Goal: Task Accomplishment & Management: Manage account settings

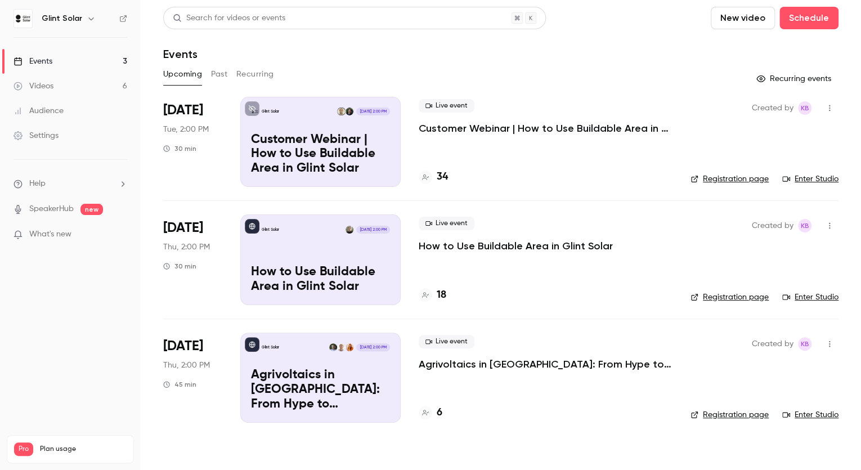
click at [448, 131] on p "Customer Webinar | How to Use Buildable Area in Glint Solar" at bounding box center [546, 129] width 254 height 14
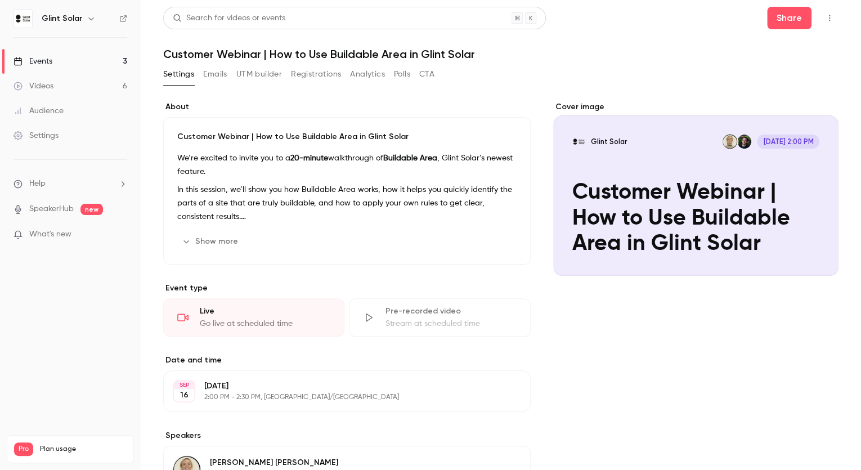
click at [308, 77] on button "Registrations" at bounding box center [316, 74] width 50 height 18
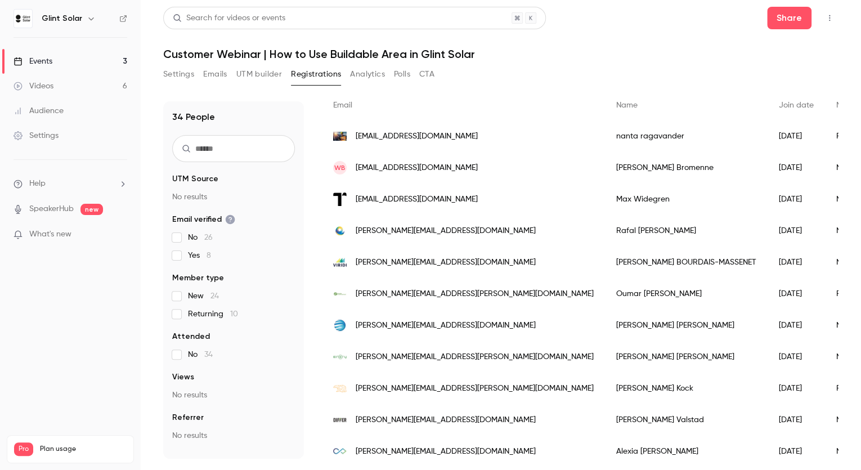
scroll to position [62, 0]
